Goal: Task Accomplishment & Management: Use online tool/utility

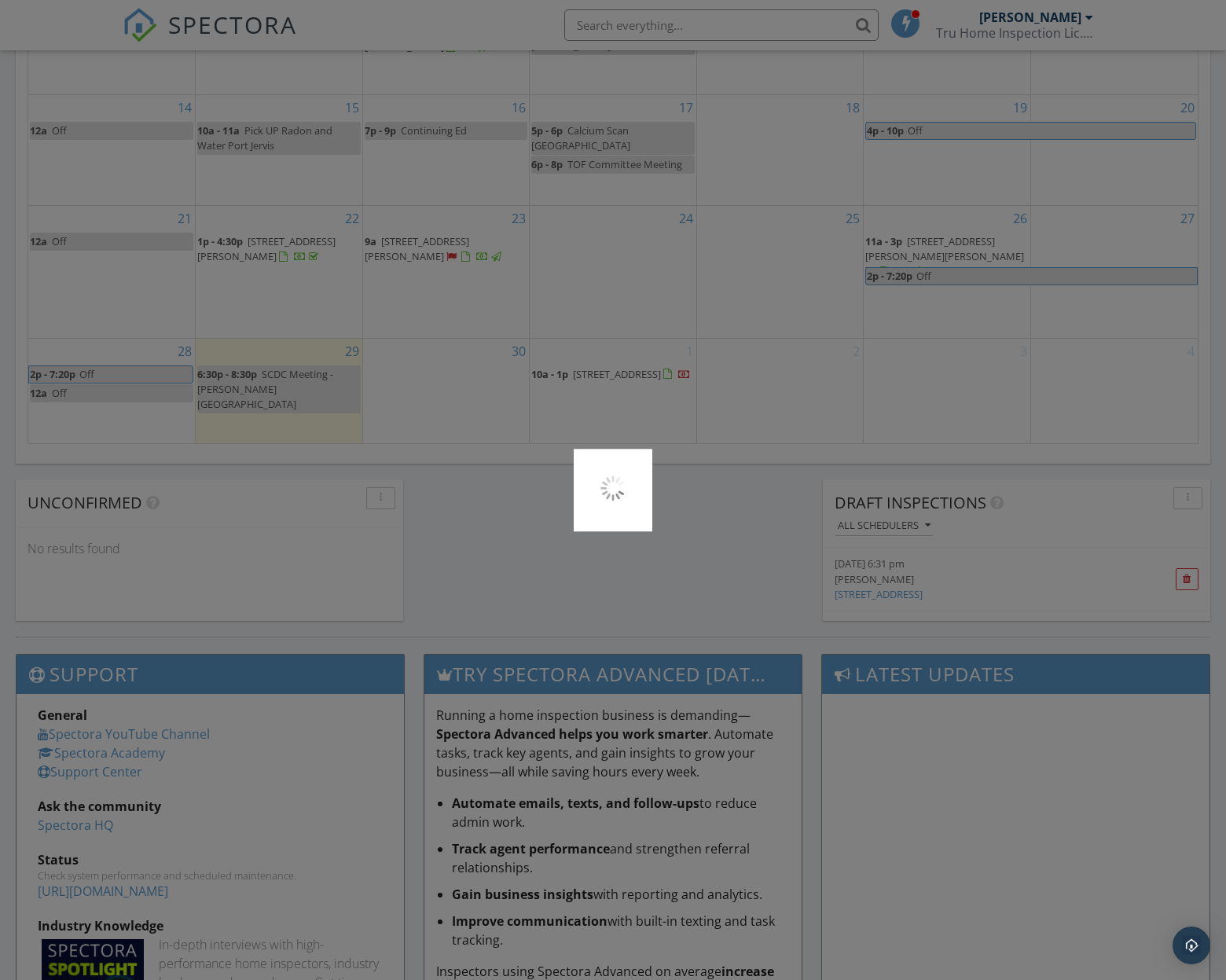
scroll to position [1454, 1250]
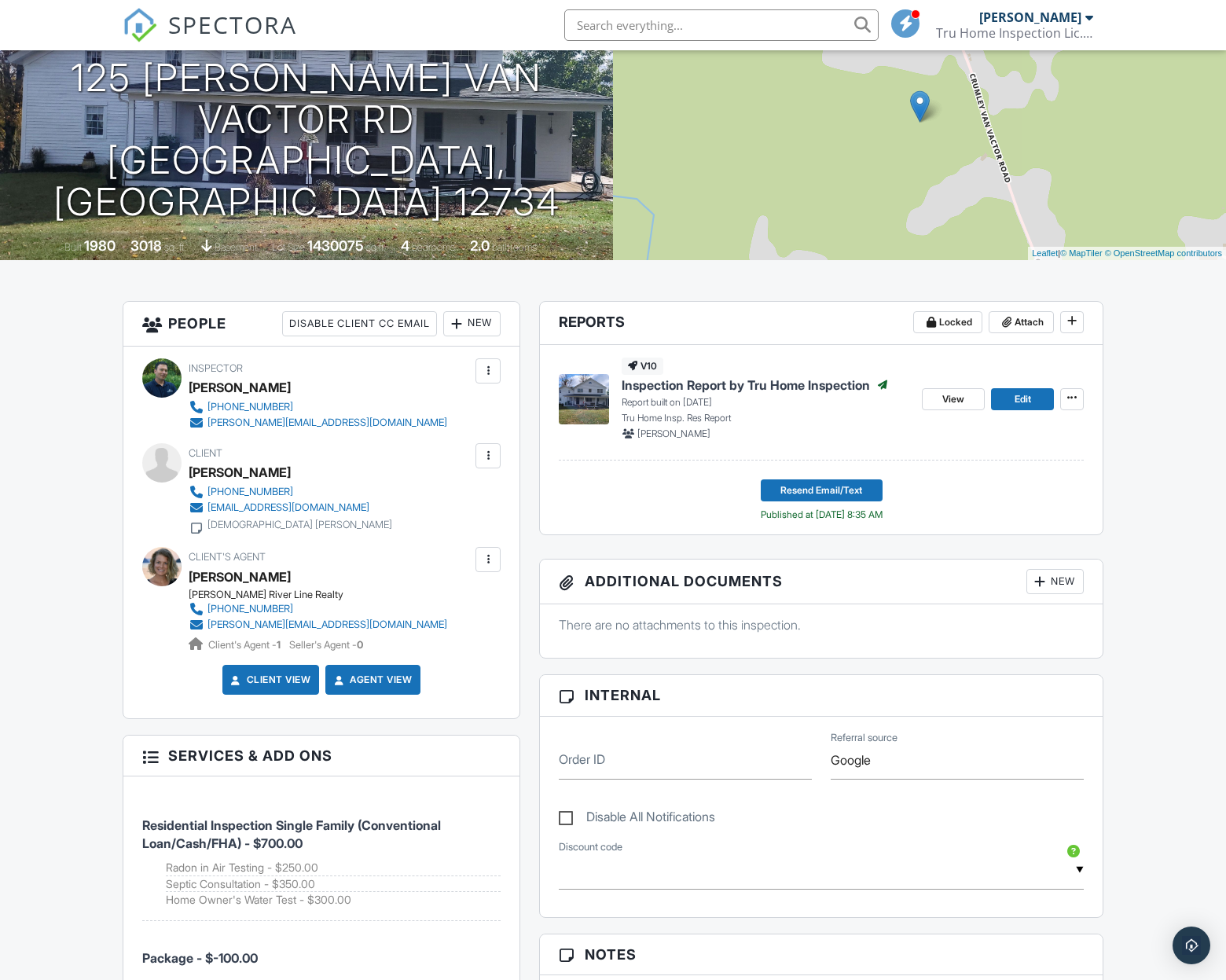
scroll to position [205, 0]
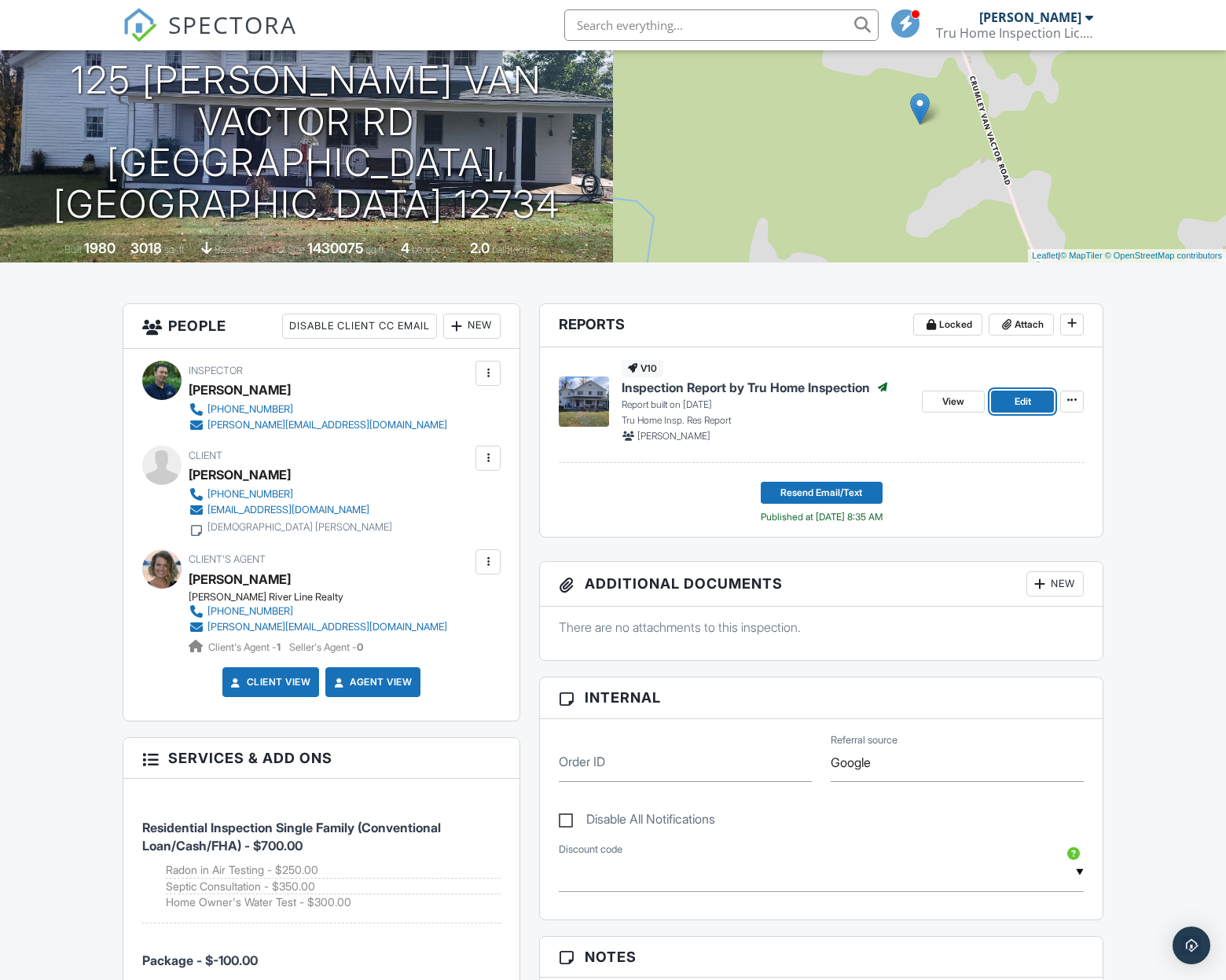
click at [1021, 395] on span "Edit" at bounding box center [1022, 401] width 16 height 15
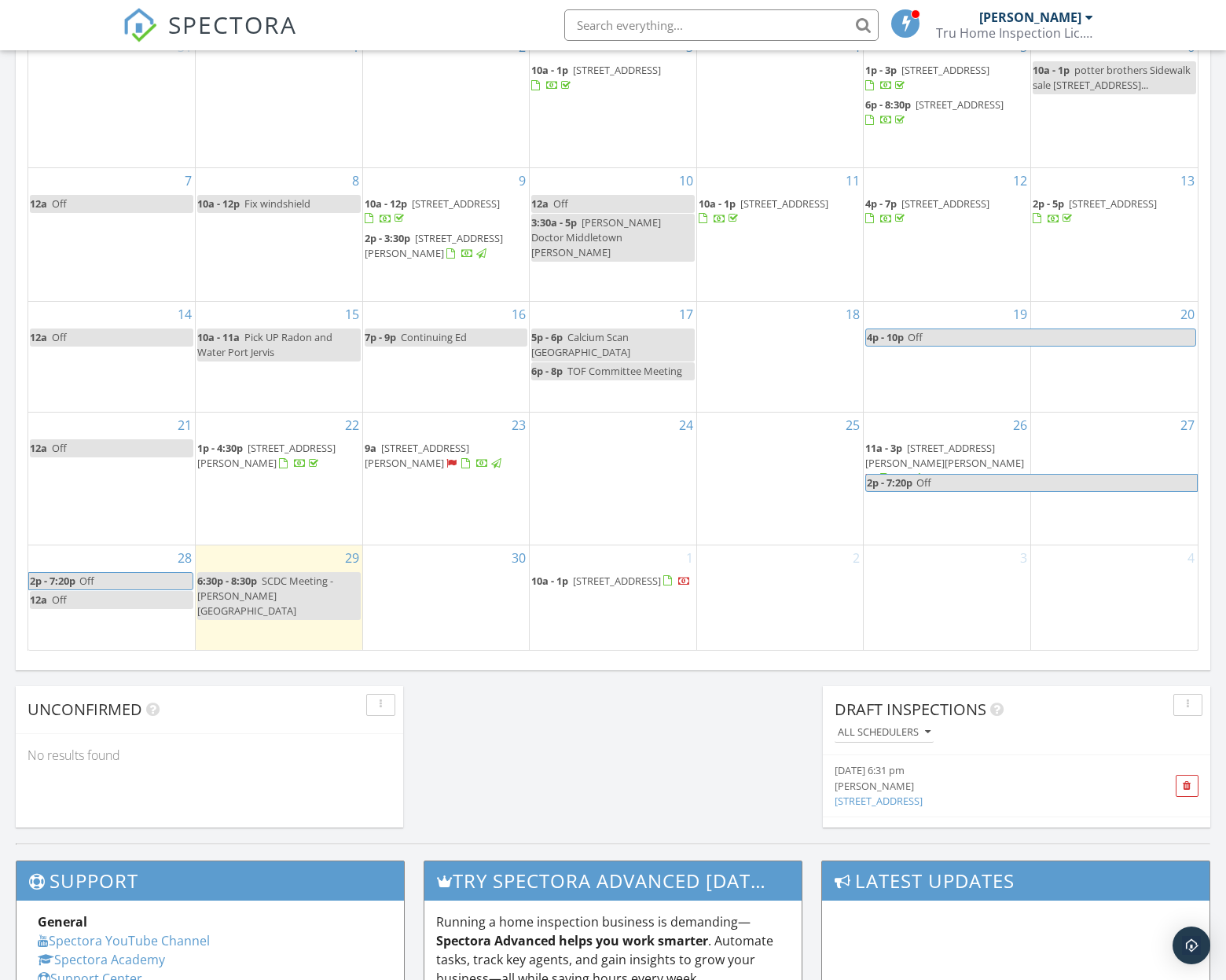
scroll to position [832, 0]
